Goal: Task Accomplishment & Management: Manage account settings

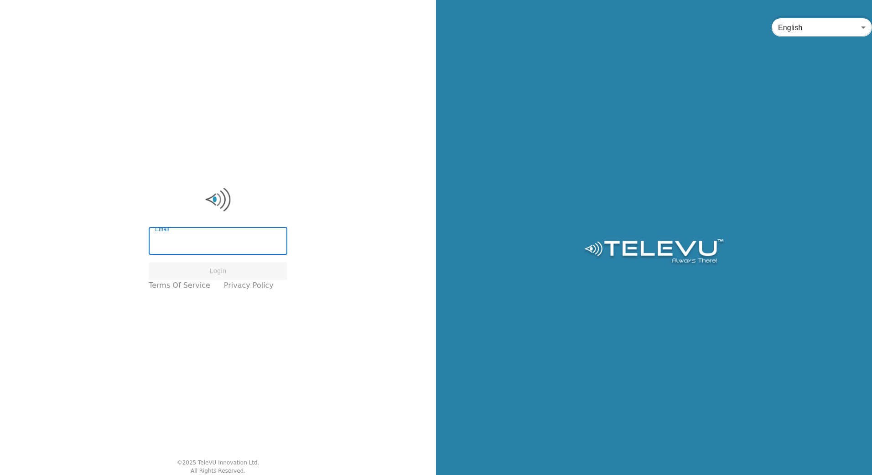
click at [213, 243] on input "Email" at bounding box center [218, 242] width 139 height 26
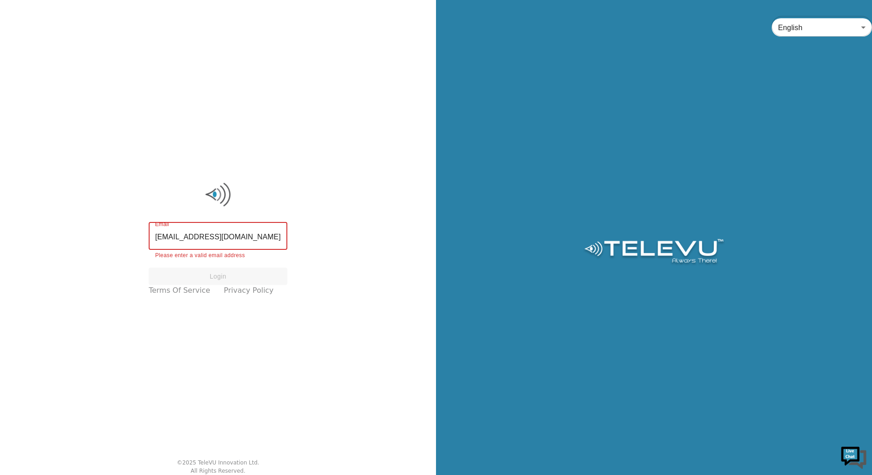
type input "[EMAIL_ADDRESS][DOMAIN_NAME]"
